Goal: Communication & Community: Answer question/provide support

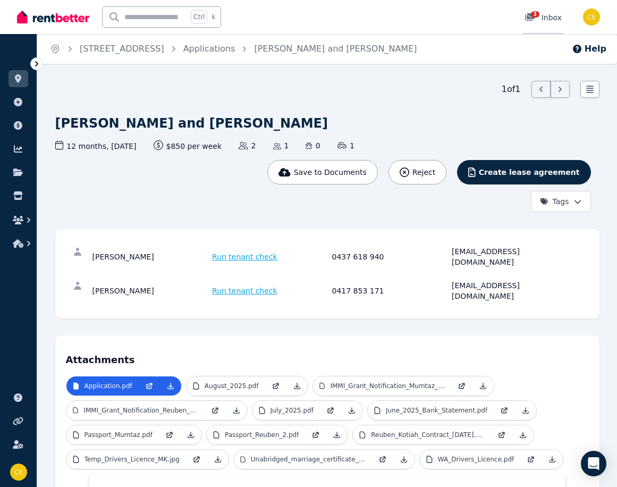
click at [536, 16] on span "3" at bounding box center [535, 14] width 9 height 6
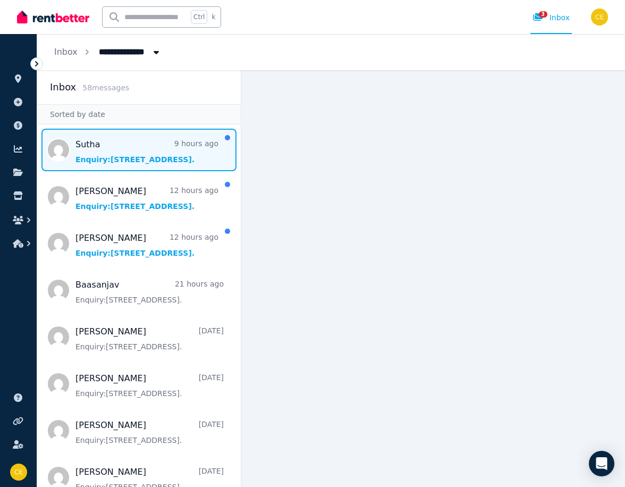
click at [149, 155] on span "Message list" at bounding box center [139, 150] width 204 height 43
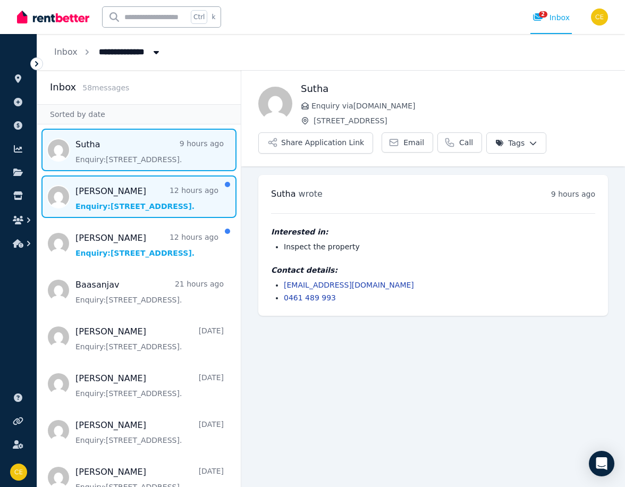
click at [156, 201] on span "Message list" at bounding box center [139, 196] width 204 height 43
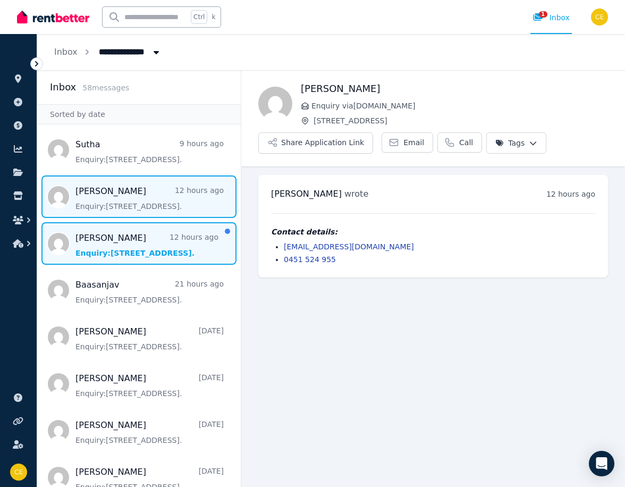
click at [145, 240] on span "Message list" at bounding box center [139, 243] width 204 height 43
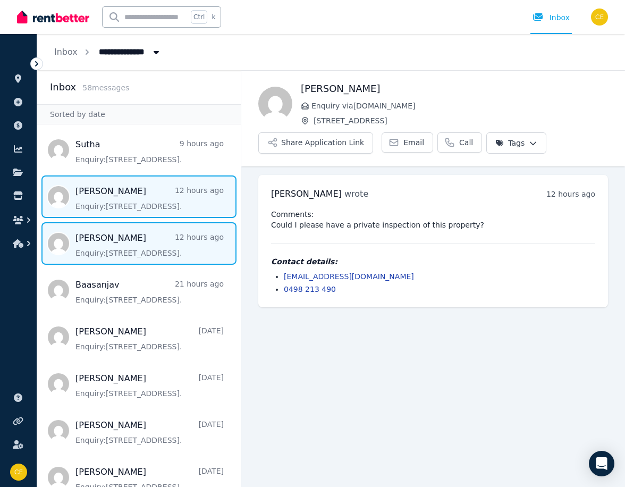
click at [114, 190] on span "Message list" at bounding box center [139, 196] width 204 height 43
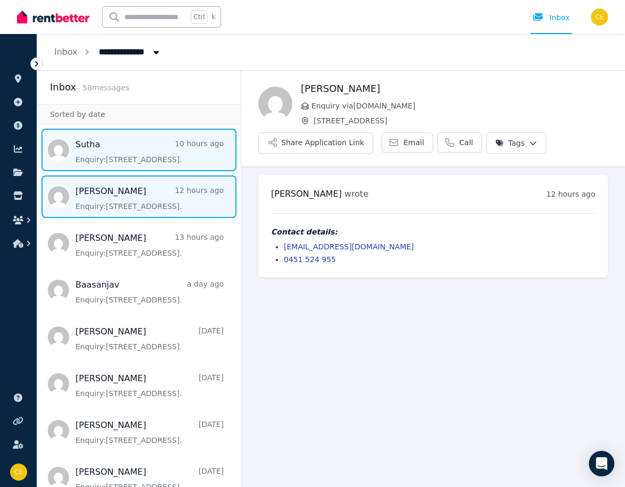
click at [101, 155] on span "Message list" at bounding box center [139, 150] width 204 height 43
